Goal: Find specific page/section: Find specific page/section

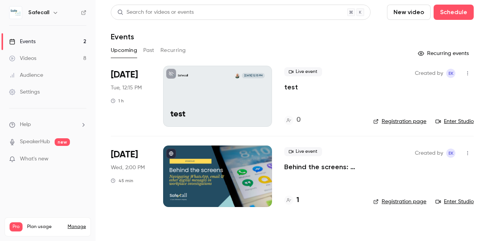
click at [150, 49] on button "Past" at bounding box center [148, 50] width 11 height 12
